Goal: Information Seeking & Learning: Learn about a topic

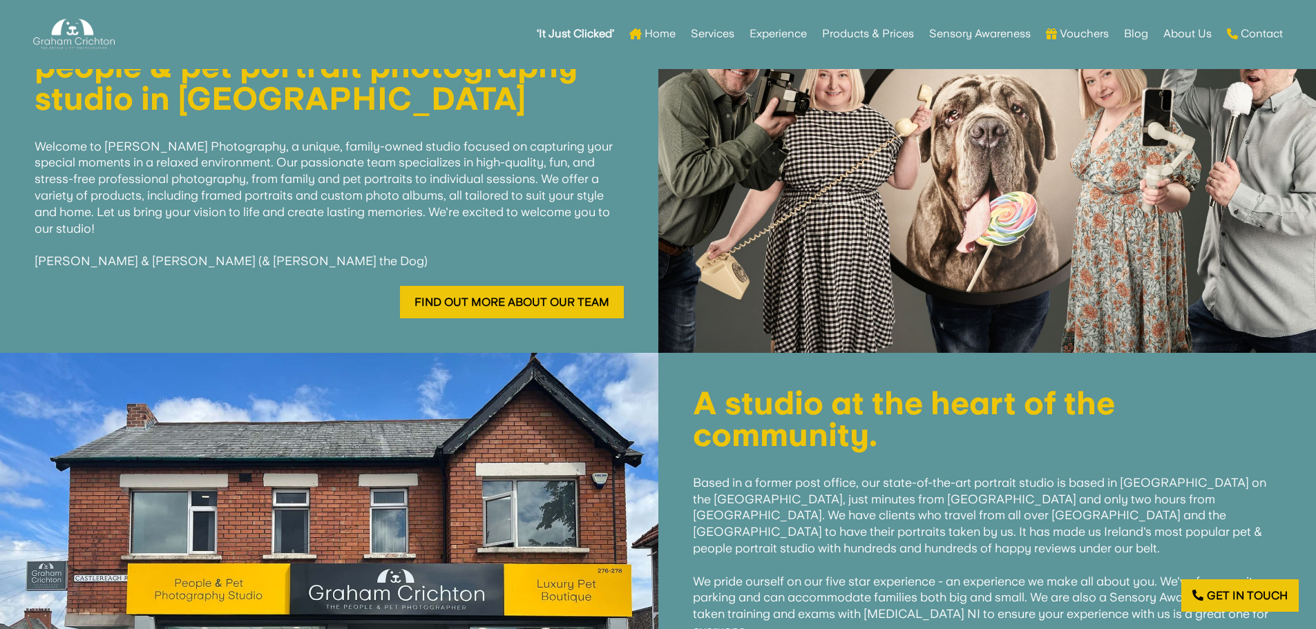
scroll to position [553, 0]
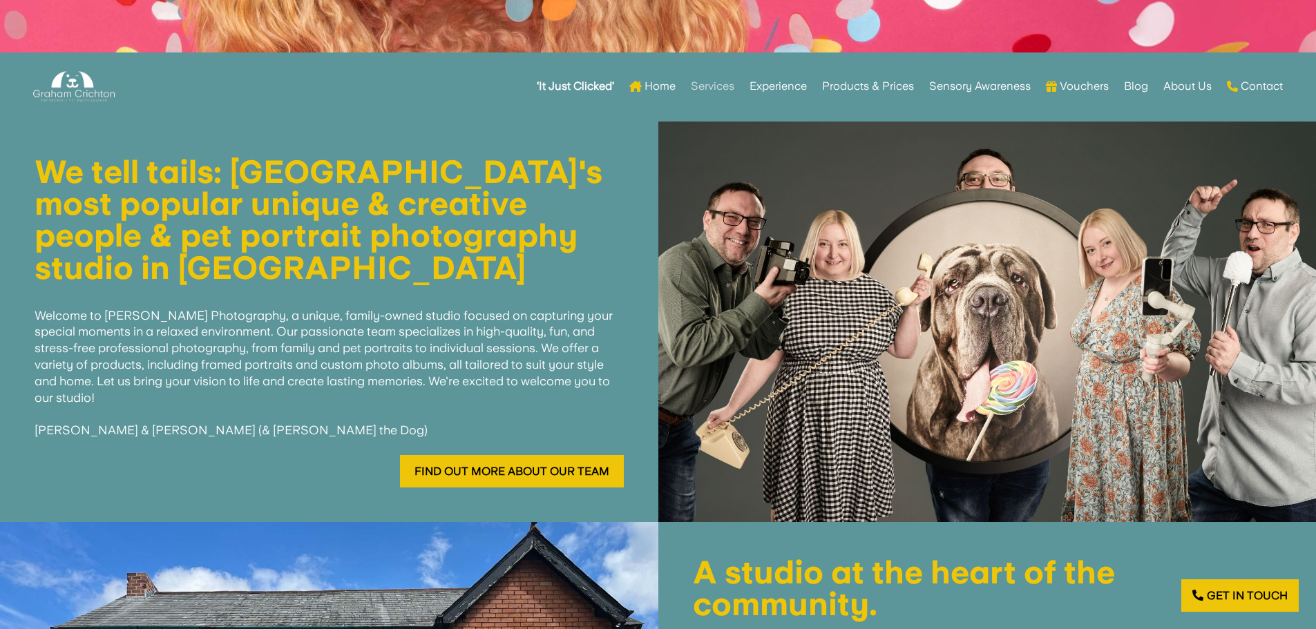
click at [712, 82] on link "Services" at bounding box center [713, 86] width 44 height 54
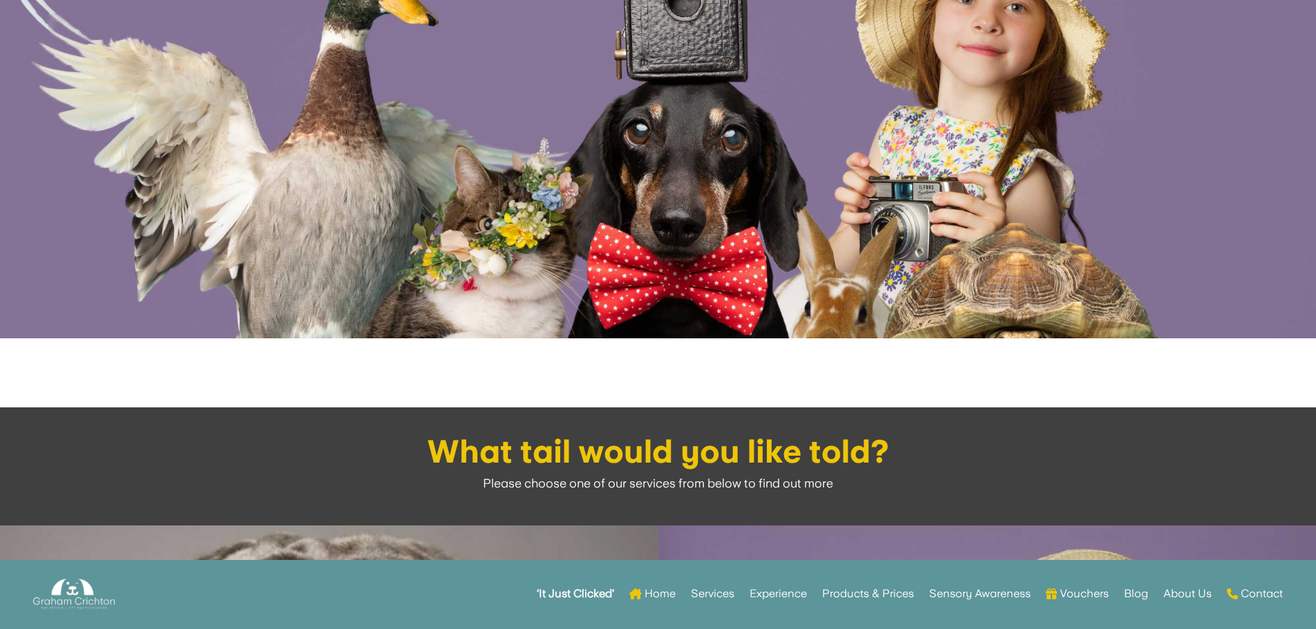
scroll to position [276, 0]
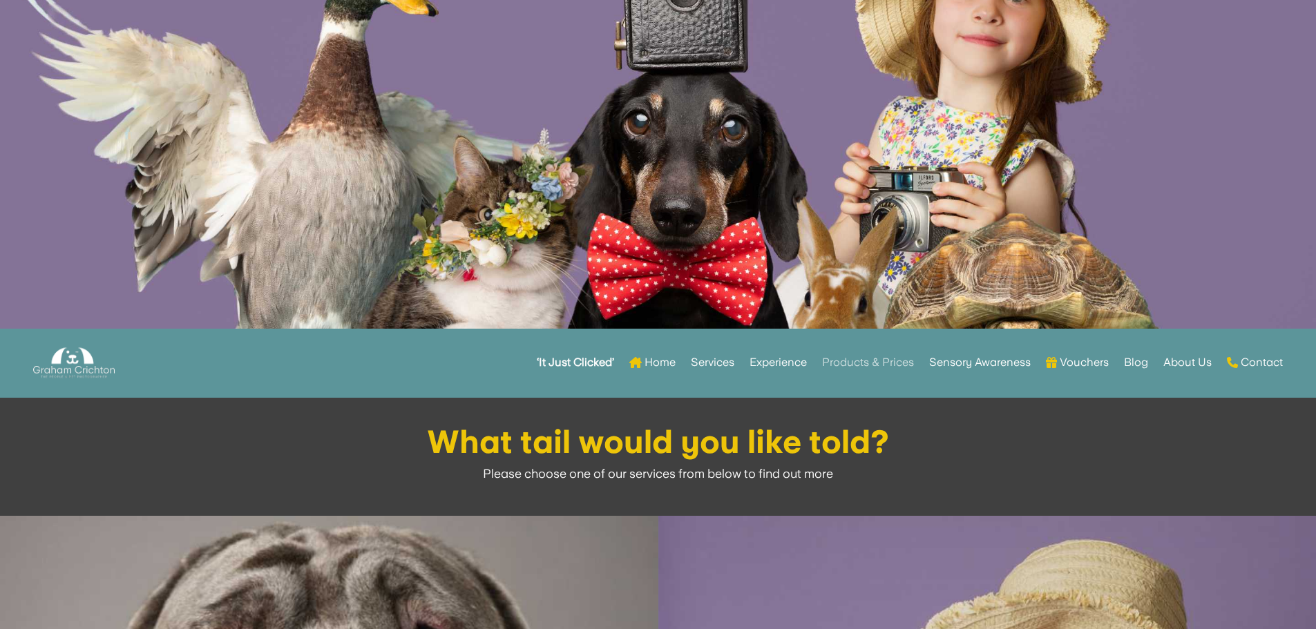
click at [858, 359] on link "Products & Prices" at bounding box center [868, 363] width 92 height 54
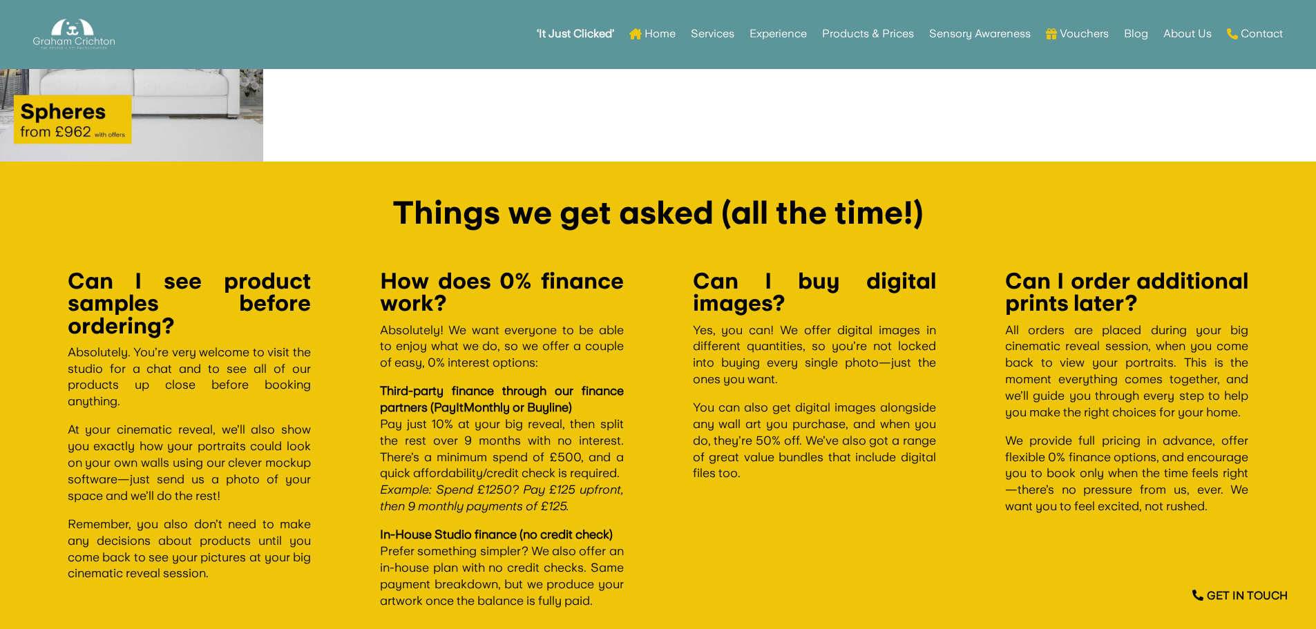
scroll to position [2391, 0]
